Goal: Obtain resource: Download file/media

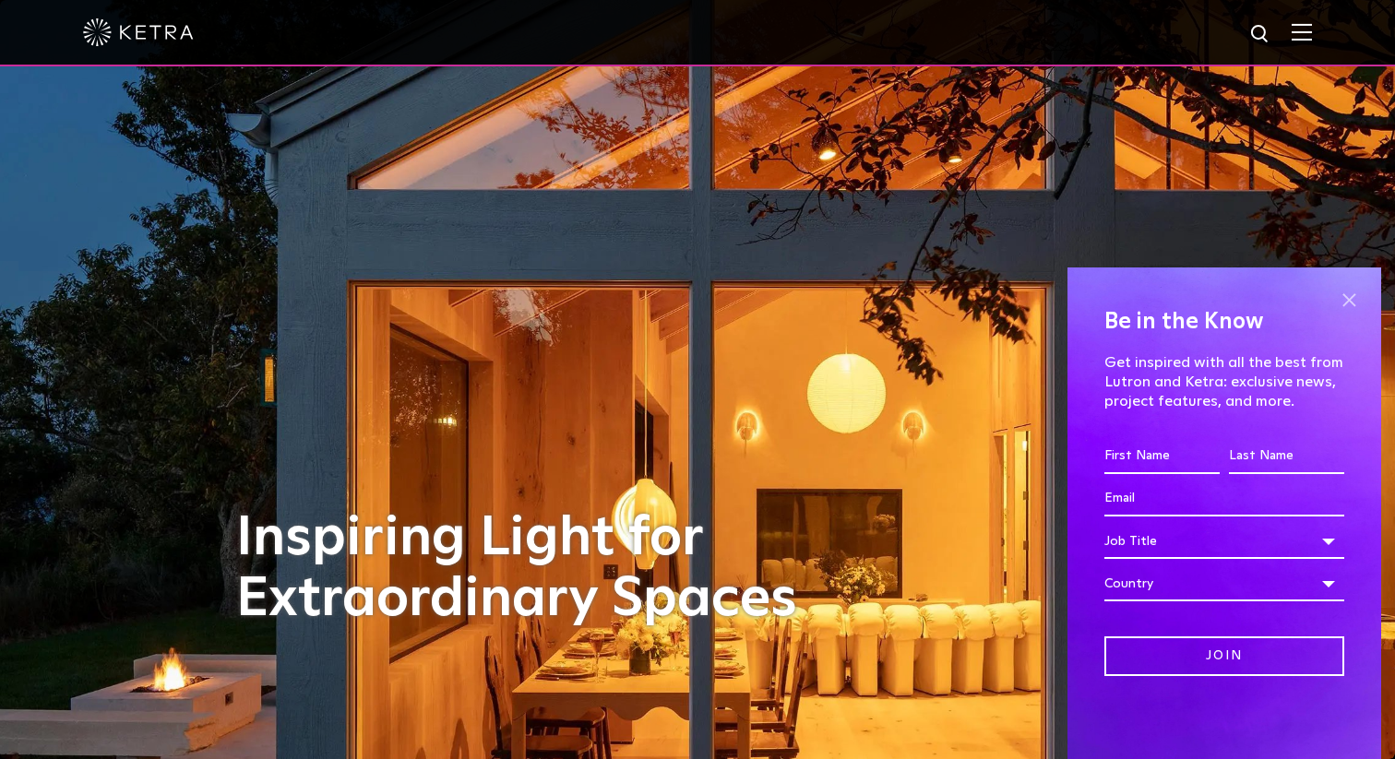
click at [1347, 302] on span at bounding box center [1349, 300] width 28 height 28
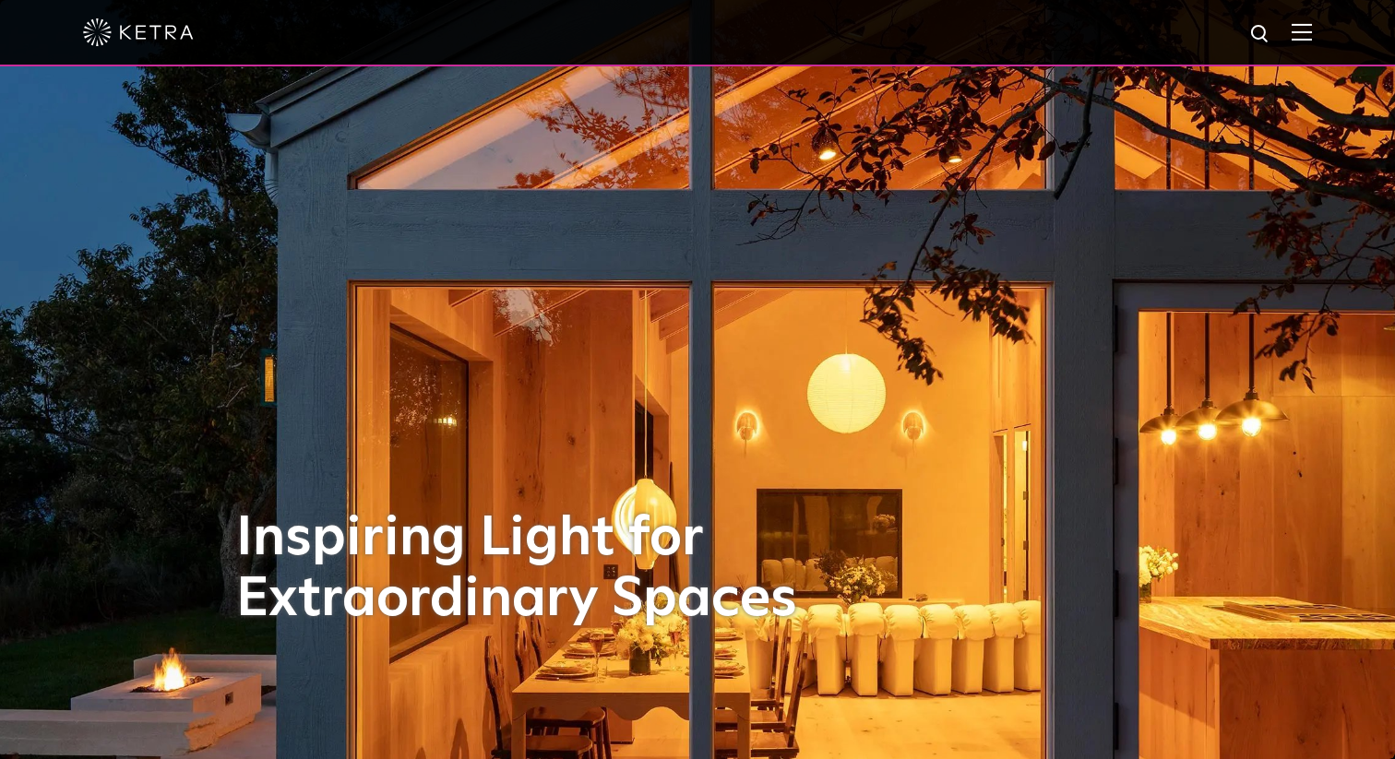
click at [1311, 43] on div at bounding box center [697, 32] width 1229 height 65
click at [1302, 33] on img at bounding box center [1302, 32] width 20 height 18
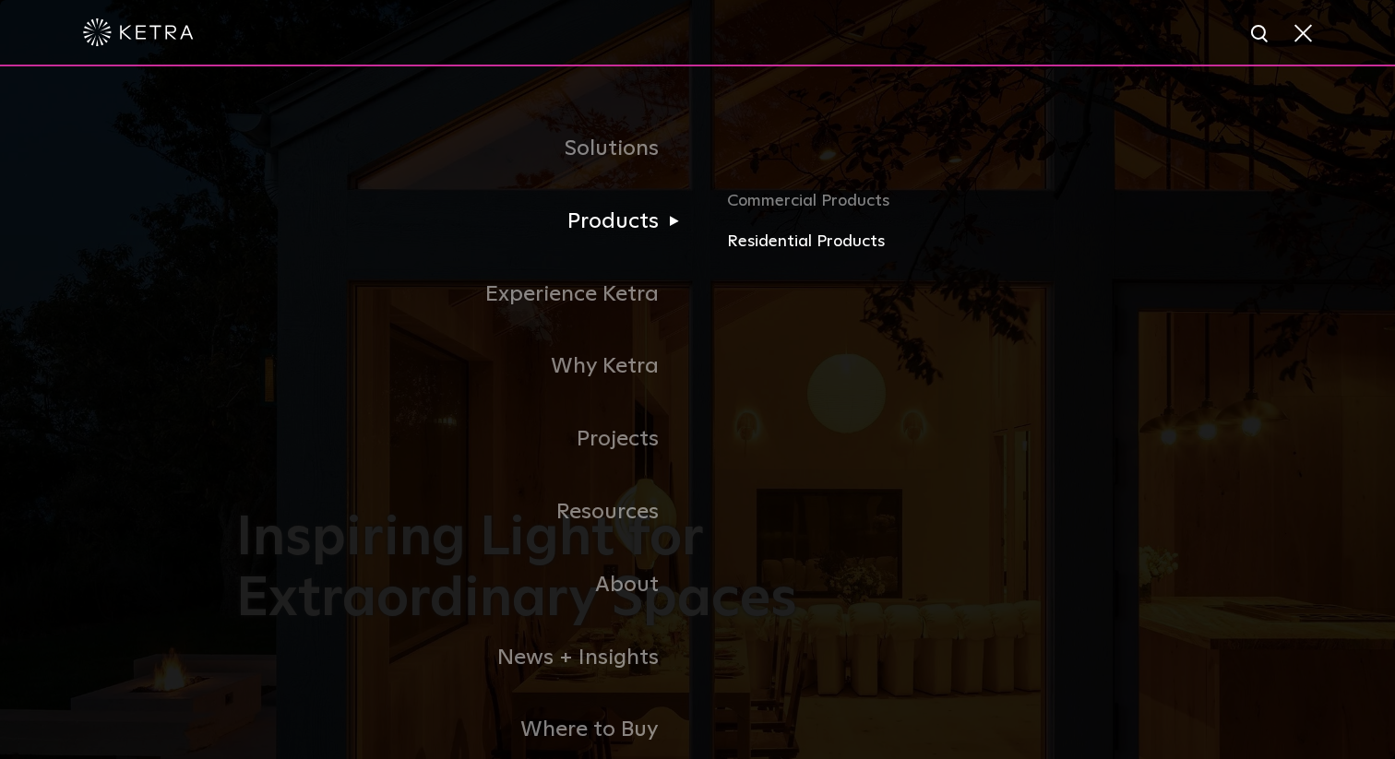
click at [801, 244] on link "Residential Products" at bounding box center [943, 242] width 432 height 27
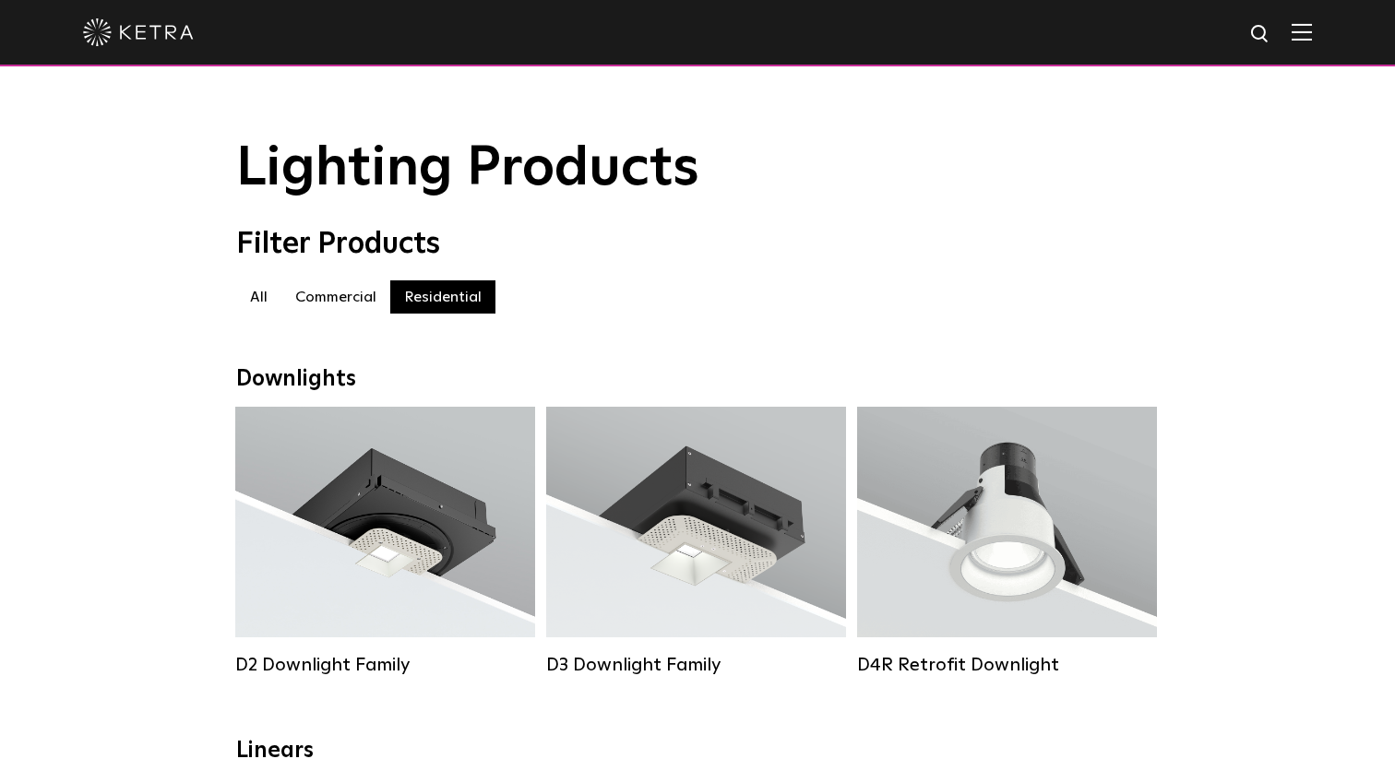
click at [338, 302] on label "Commercial" at bounding box center [335, 296] width 109 height 33
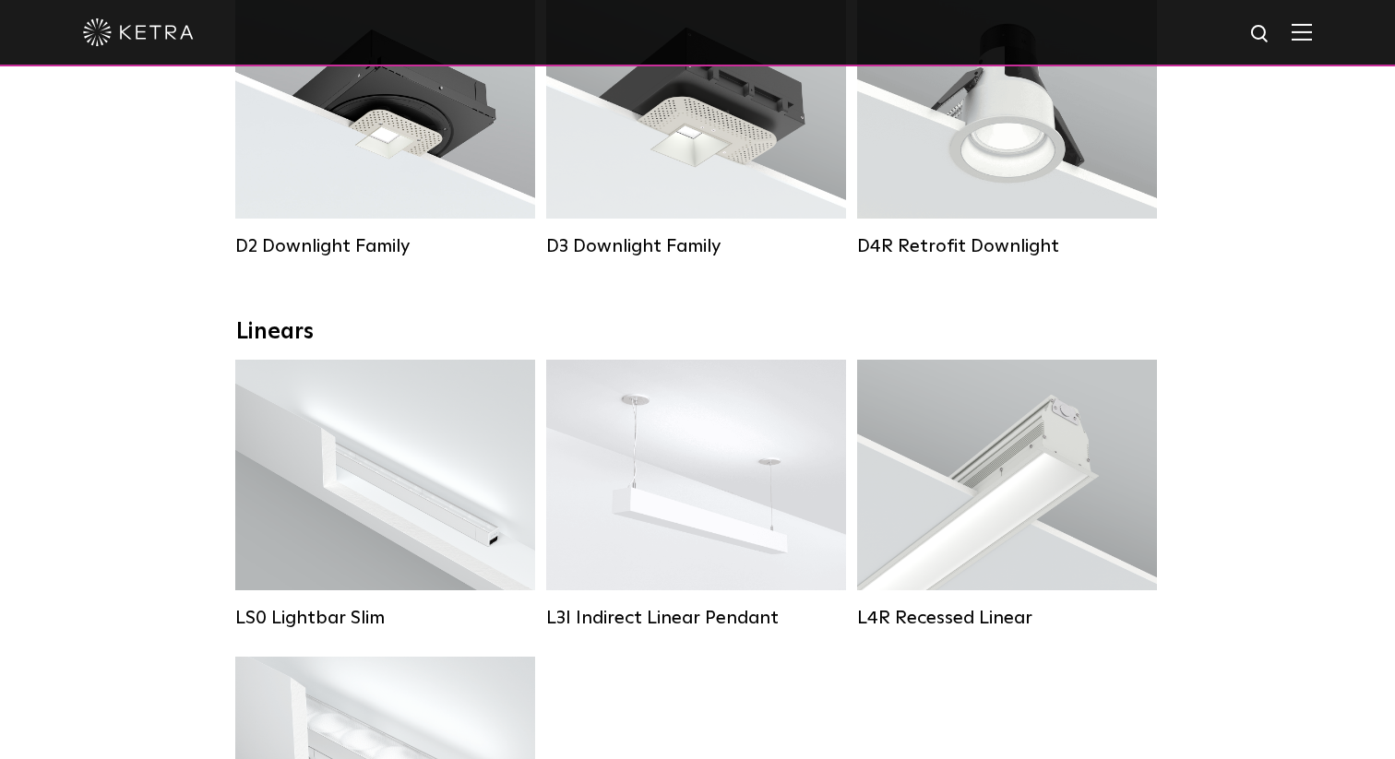
scroll to position [376, 0]
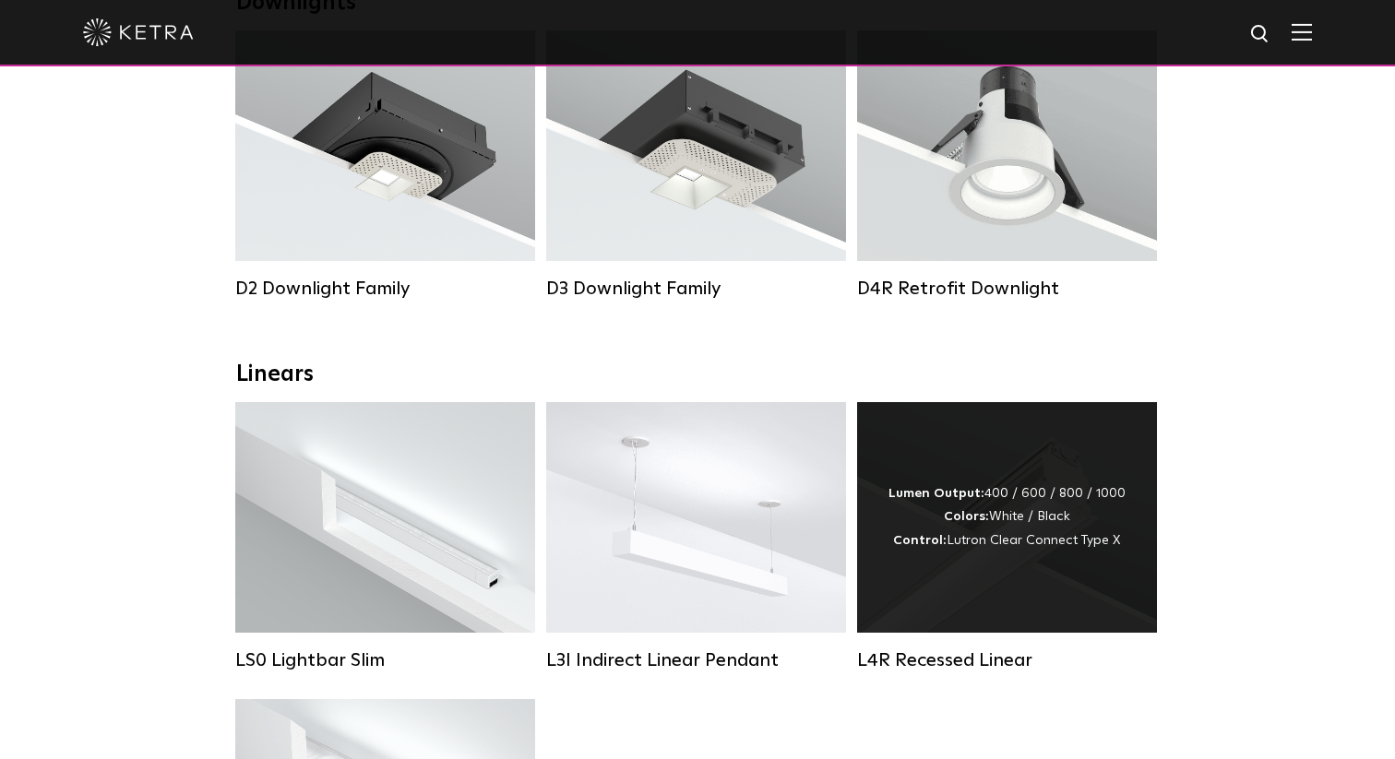
click at [1044, 543] on div "Lumen Output: 400 / 600 / 800 / 1000 Colors: White / Black Control: Lutron Clea…" at bounding box center [1007, 518] width 237 height 70
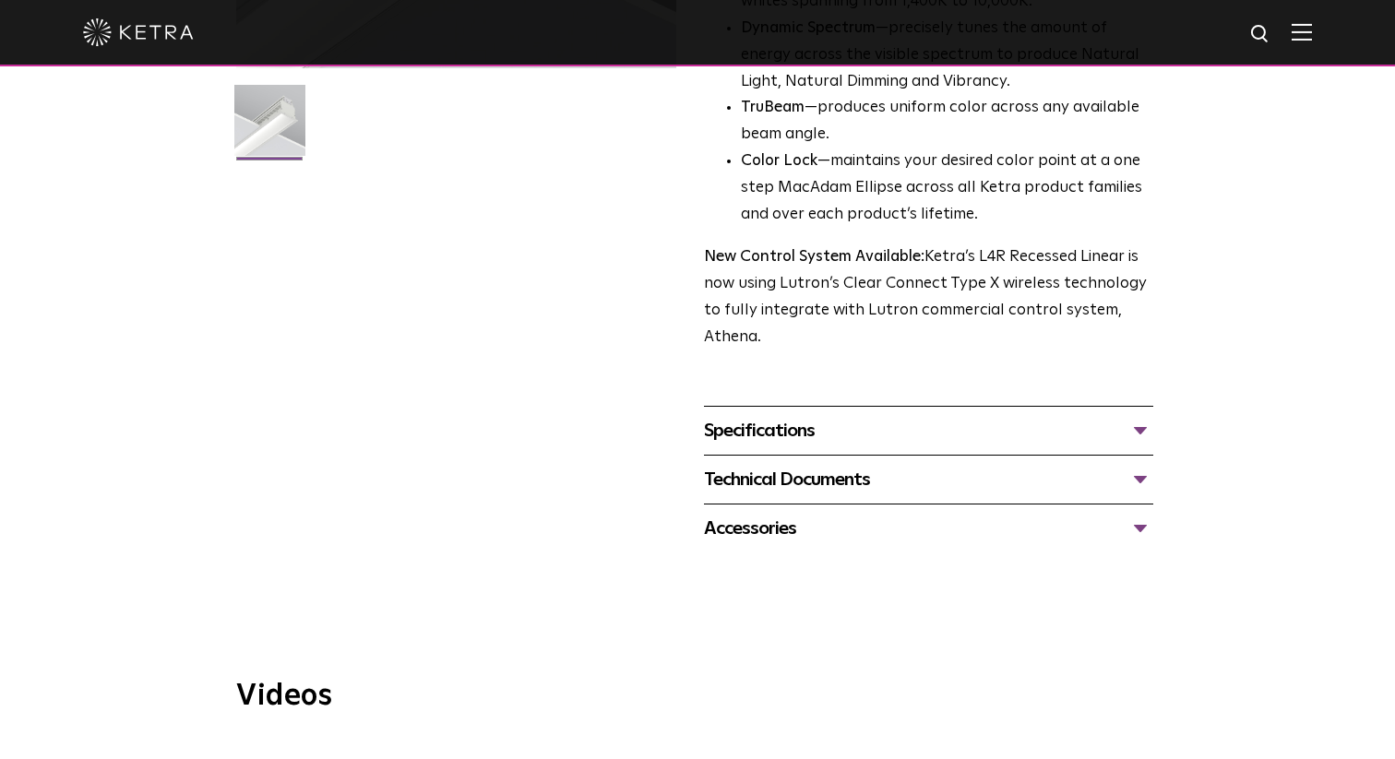
scroll to position [508, 0]
click at [1140, 475] on div "Technical Documents" at bounding box center [928, 478] width 449 height 30
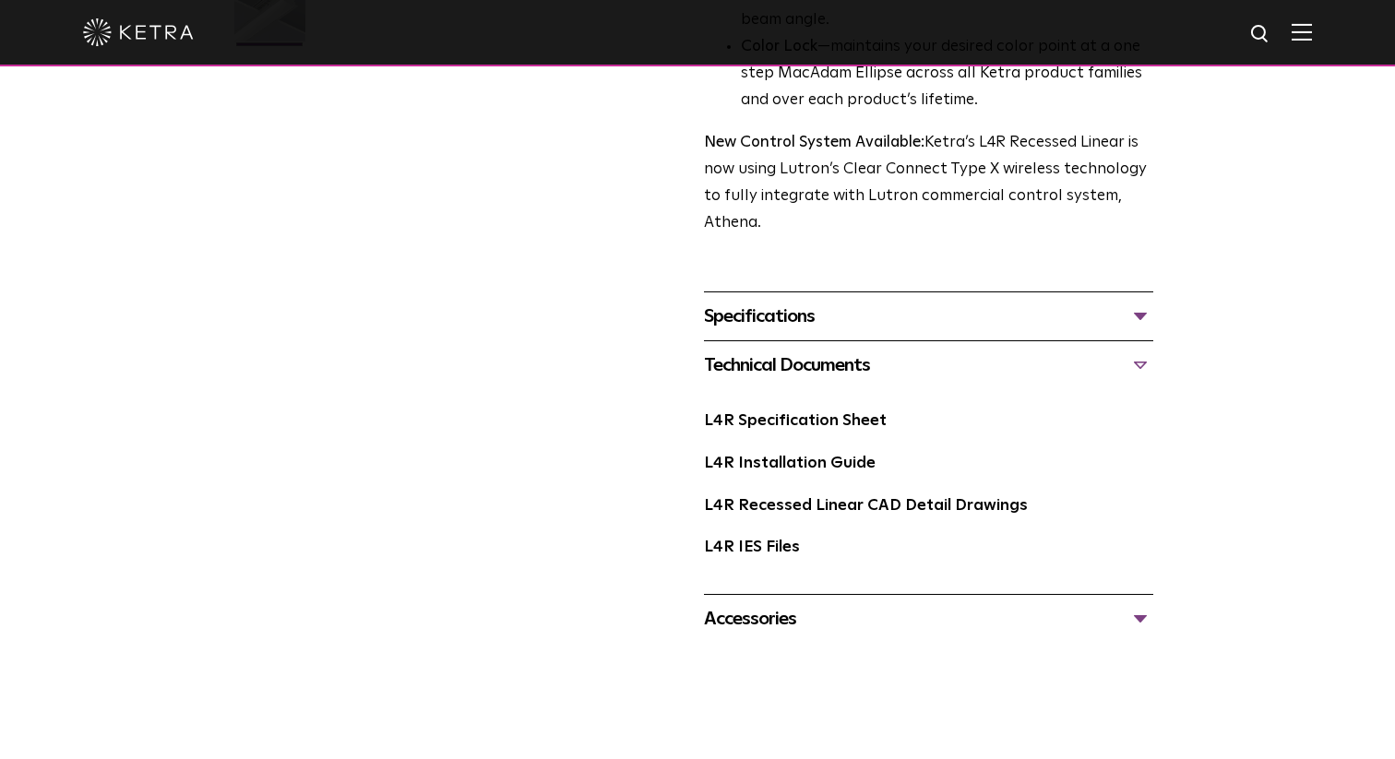
scroll to position [648, 0]
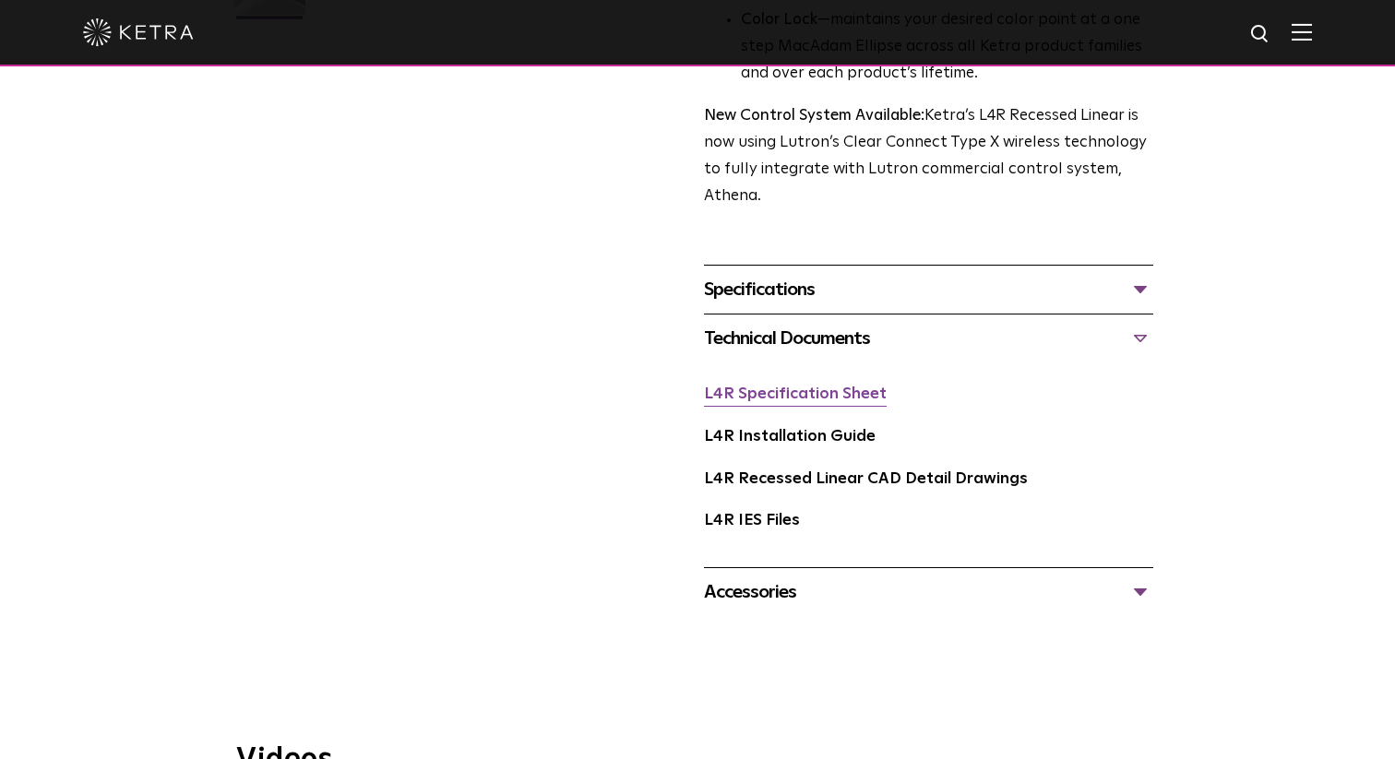
click at [843, 400] on link "L4R Specification Sheet" at bounding box center [795, 395] width 183 height 16
click at [841, 436] on link "L4R Installation Guide" at bounding box center [790, 437] width 172 height 16
click at [876, 477] on link "L4R Recessed Linear CAD Detail Drawings" at bounding box center [866, 479] width 324 height 16
click at [776, 524] on link "L4R IES Files" at bounding box center [752, 521] width 96 height 16
click at [782, 590] on div "Accessories" at bounding box center [928, 593] width 449 height 30
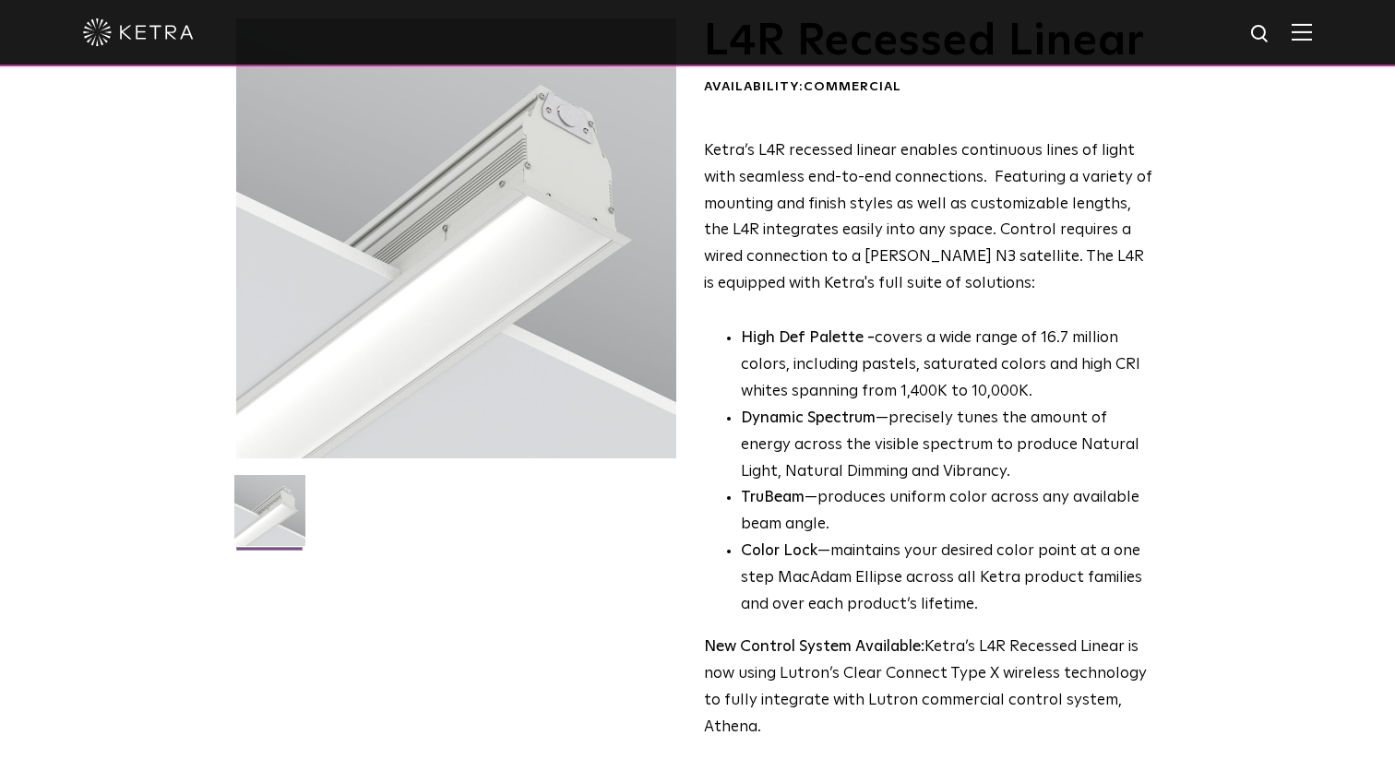
scroll to position [0, 0]
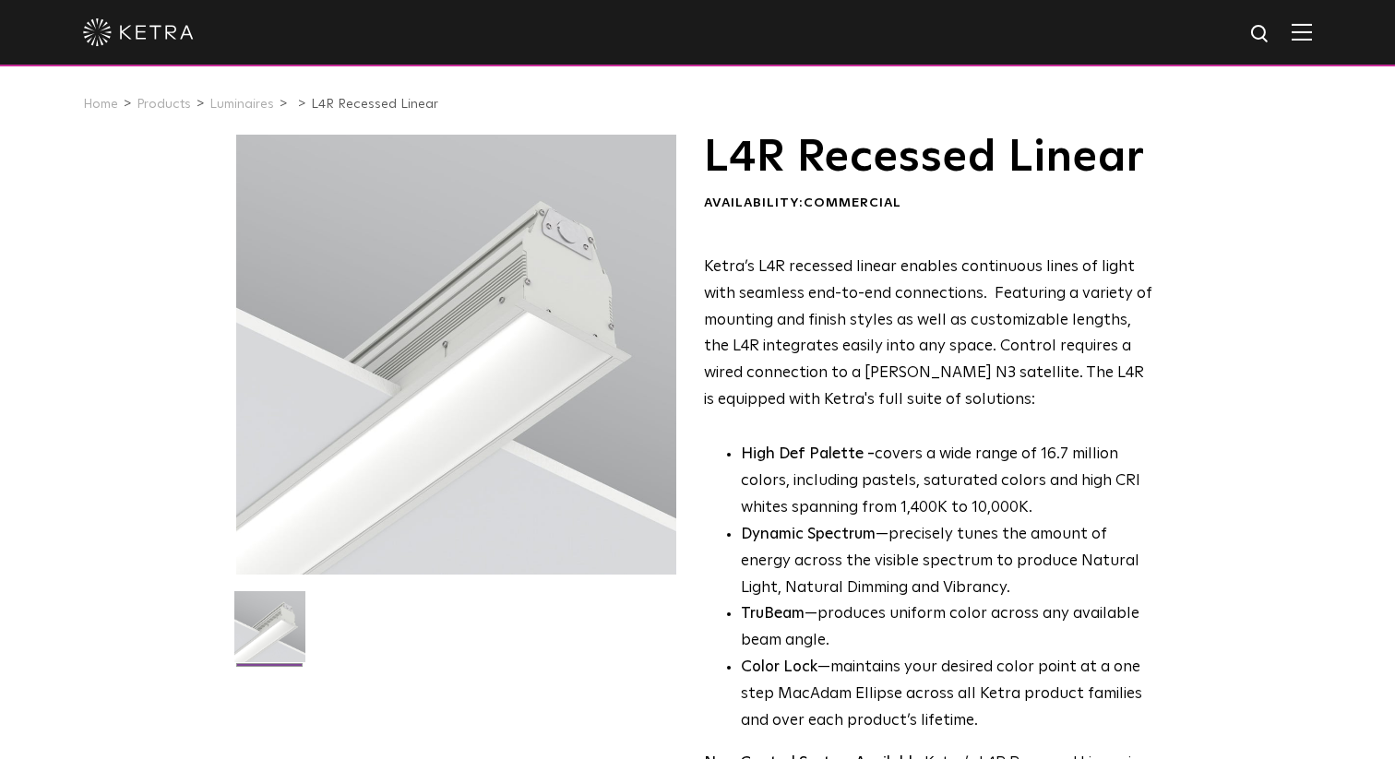
click at [795, 297] on p "Ketra’s L4R recessed linear enables continuous lines of light with seamless end…" at bounding box center [928, 335] width 449 height 160
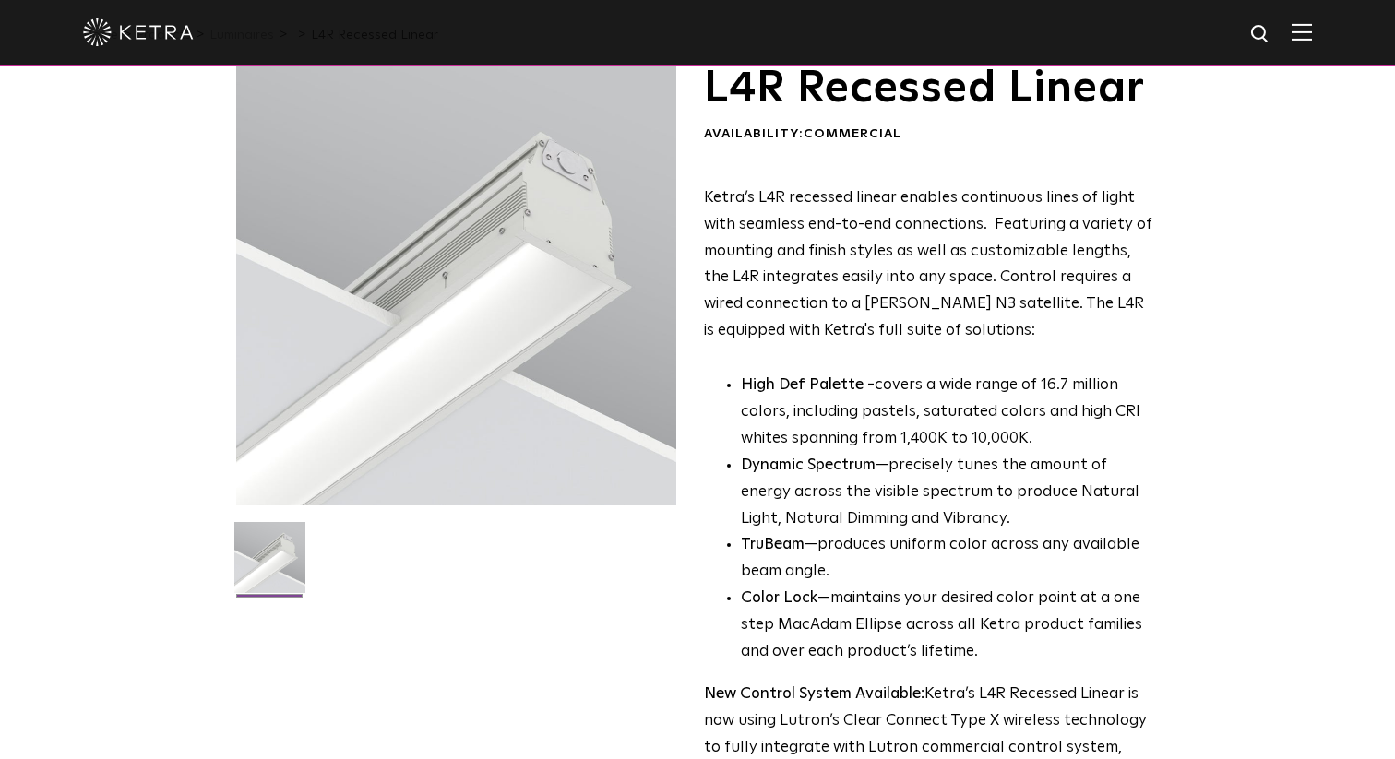
scroll to position [42, 0]
